Goal: Task Accomplishment & Management: Manage account settings

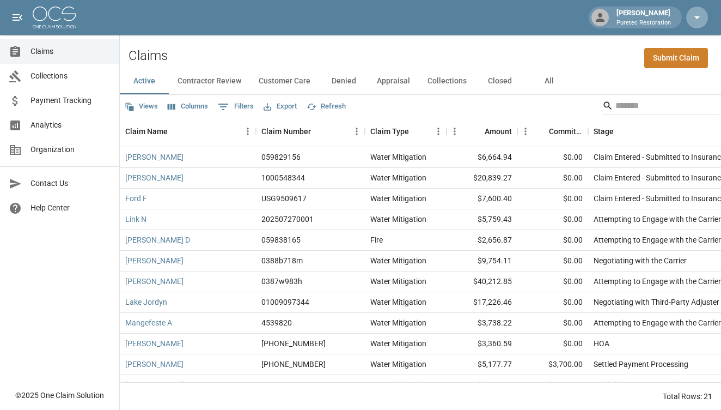
click at [701, 23] on icon "button" at bounding box center [697, 17] width 13 height 13
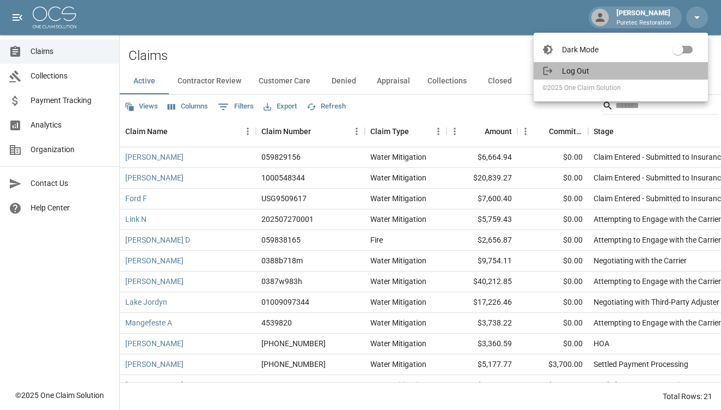
click at [633, 72] on span "Log Out" at bounding box center [630, 70] width 137 height 11
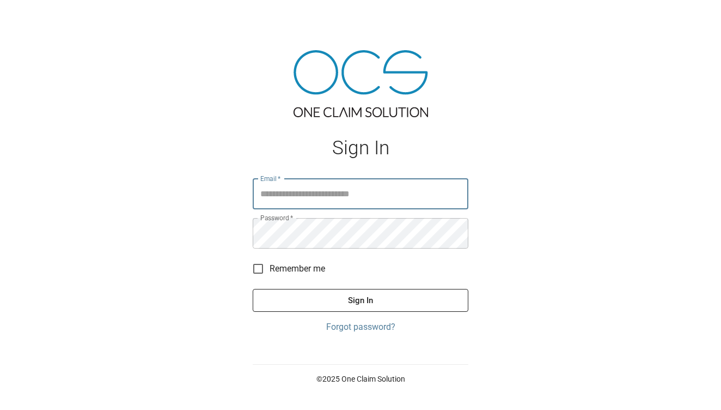
type input "**********"
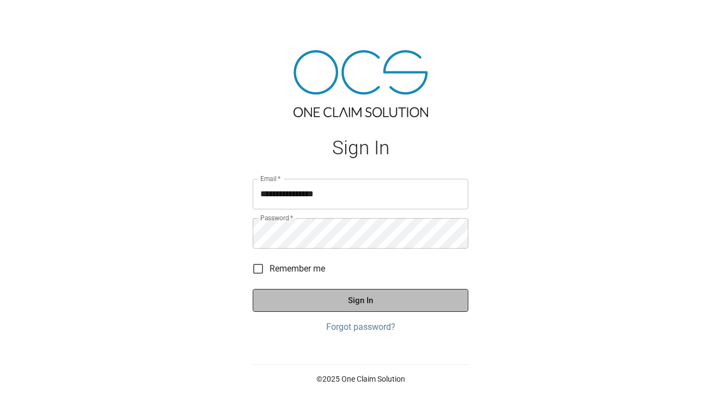
click at [312, 300] on button "Sign In" at bounding box center [361, 300] width 216 height 23
